Goal: Task Accomplishment & Management: Use online tool/utility

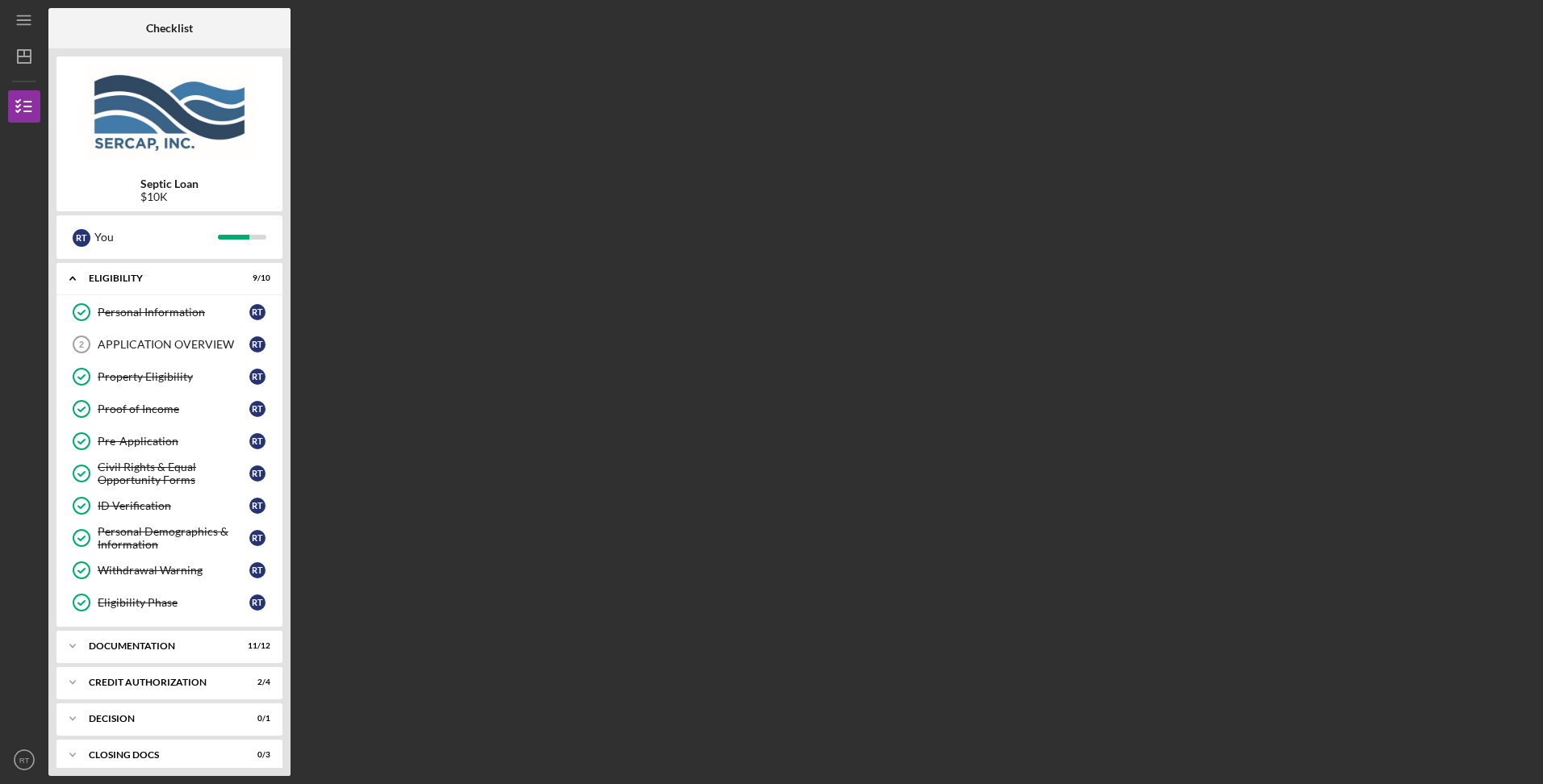
scroll to position [85, 0]
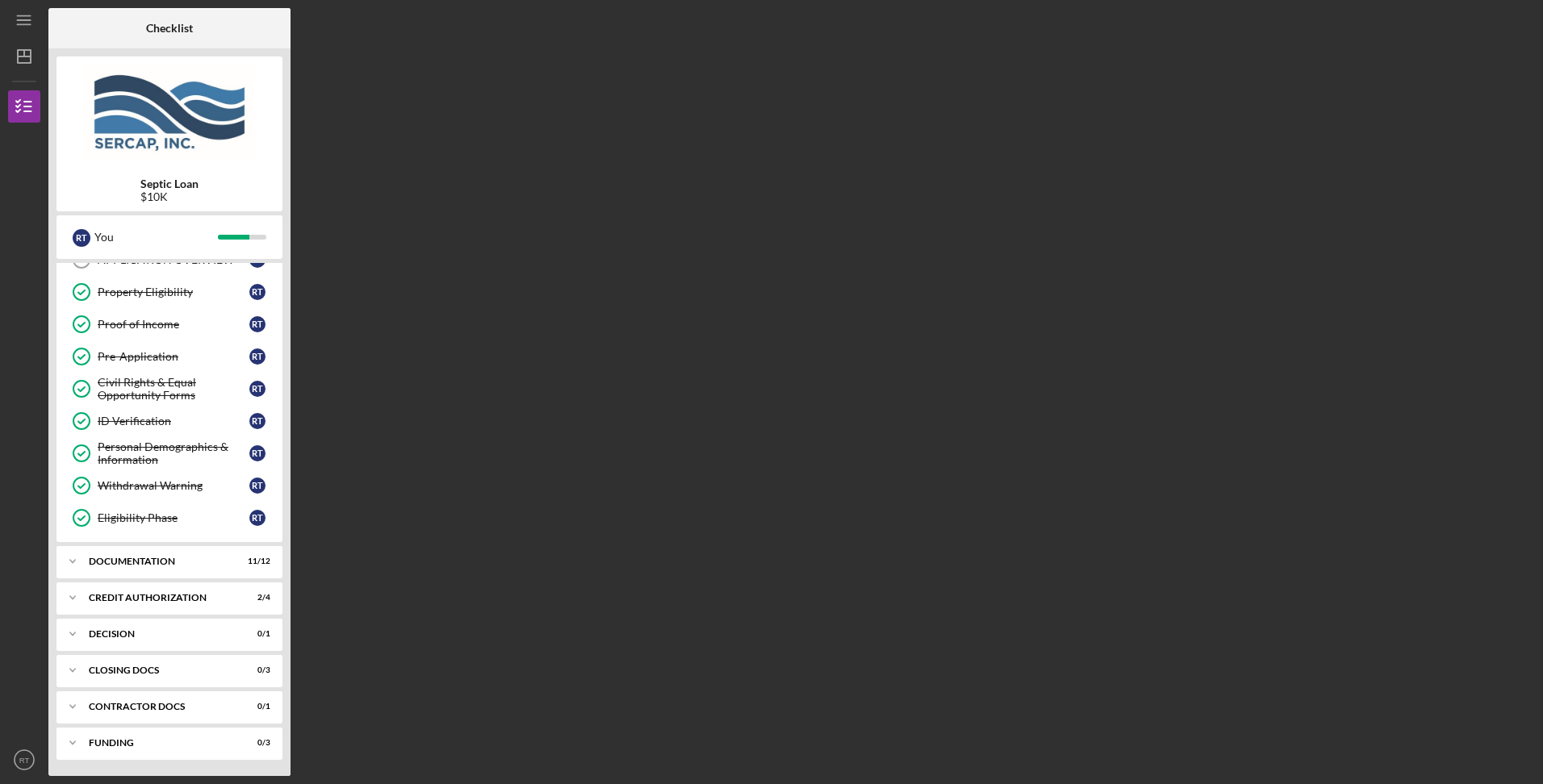
click at [127, 563] on div "Documentation" at bounding box center [159, 561] width 141 height 10
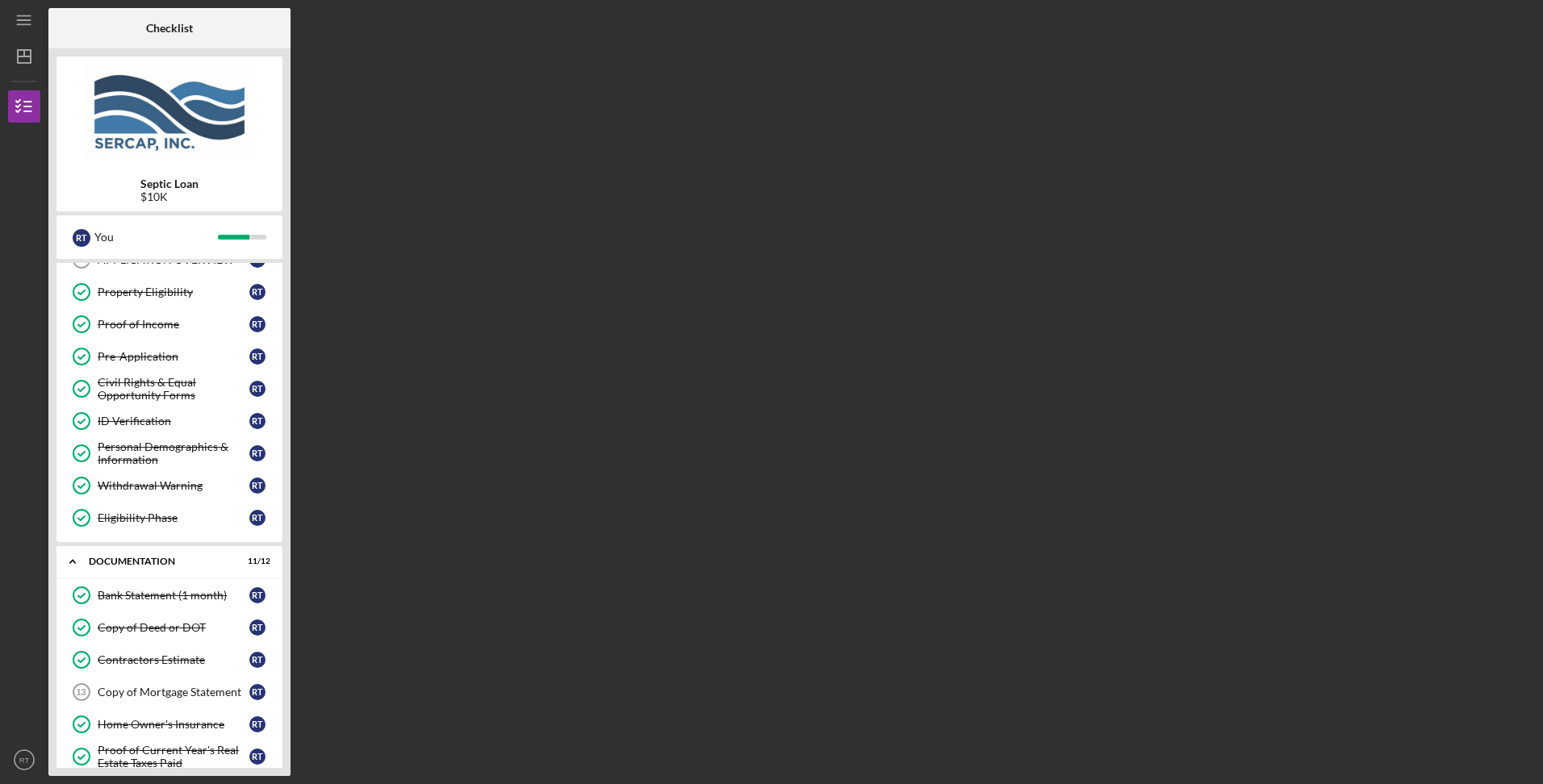
click at [124, 629] on div "Copy of Deed or DOT" at bounding box center [173, 627] width 152 height 12
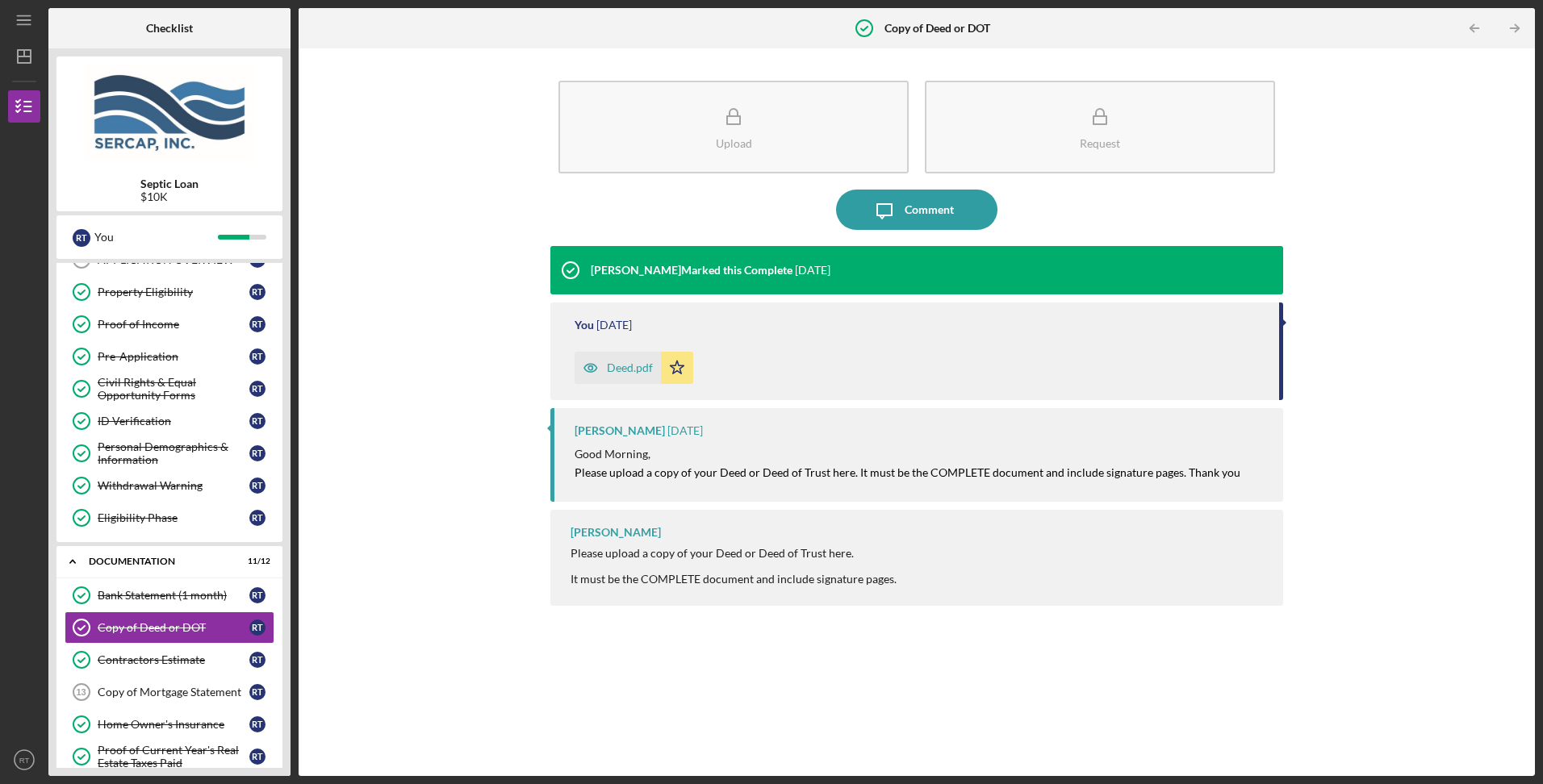
click at [637, 370] on div "Deed.pdf" at bounding box center [630, 367] width 46 height 12
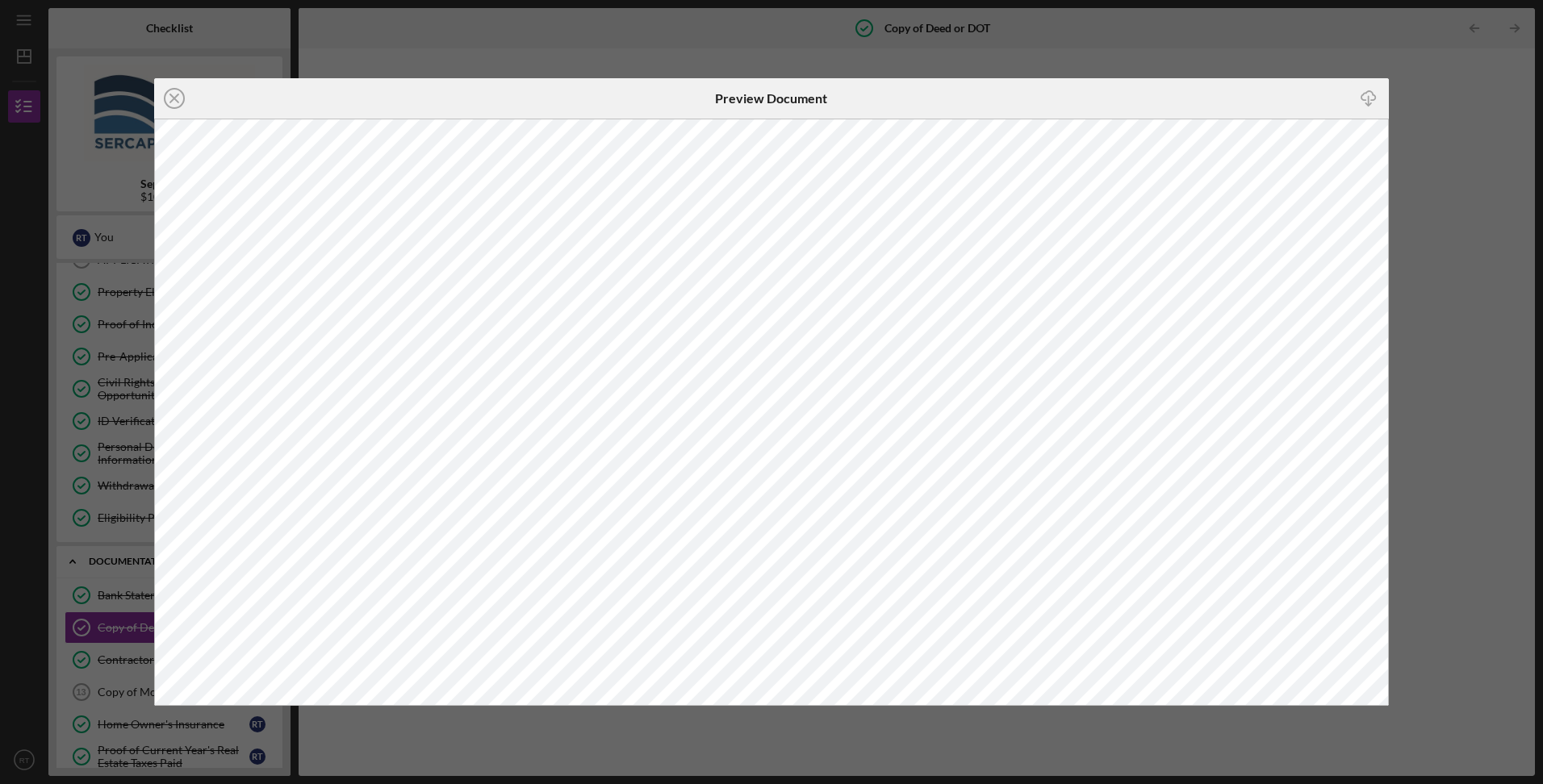
click at [1439, 104] on div "Icon/Close Preview Document Icon/Download" at bounding box center [771, 392] width 1543 height 784
click at [177, 93] on icon "Icon/Close" at bounding box center [174, 98] width 40 height 40
